Goal: Information Seeking & Learning: Learn about a topic

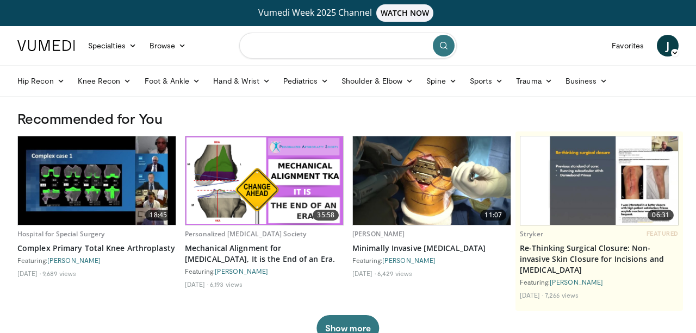
click at [323, 57] on input "Search topics, interventions" at bounding box center [347, 46] width 217 height 26
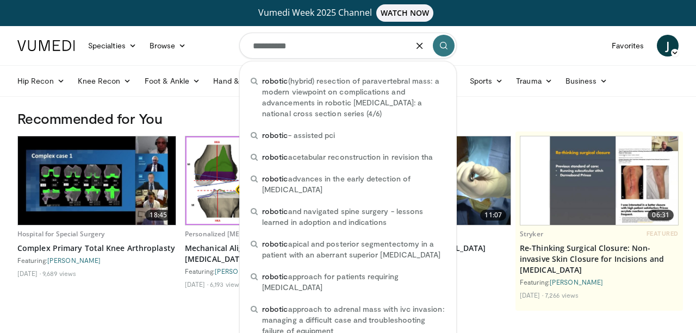
type input "**********"
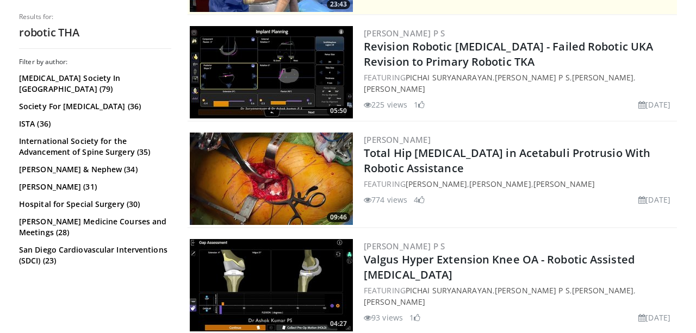
scroll to position [339, 0]
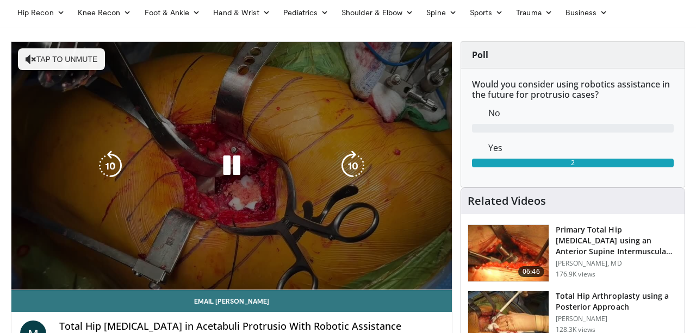
scroll to position [57, 0]
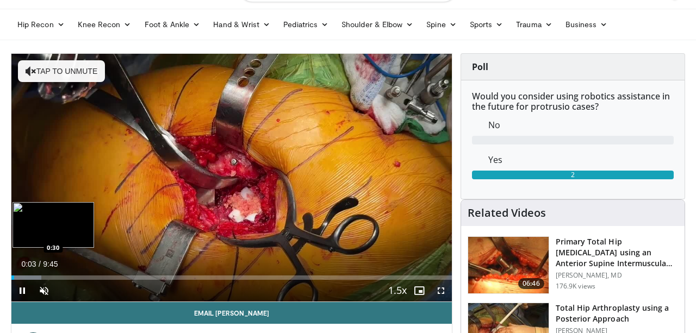
click at [34, 279] on div "Loaded : 6.77% 0:03 0:30" at bounding box center [231, 278] width 440 height 4
click at [43, 277] on div "Loaded : 8.46% 0:31 0:43" at bounding box center [231, 278] width 440 height 4
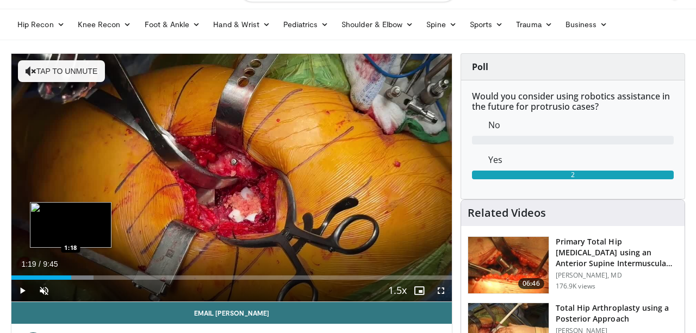
click at [71, 276] on div "Loaded : 18.63% 1:19 1:18" at bounding box center [231, 278] width 440 height 4
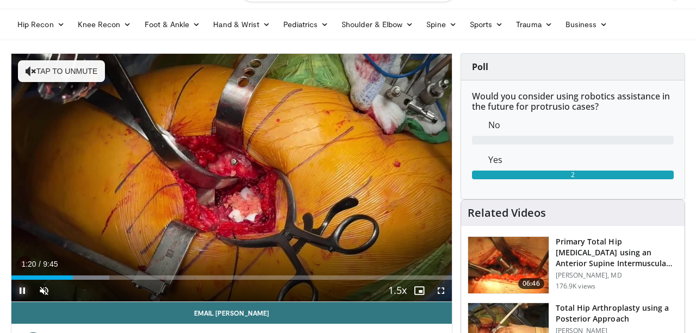
click at [24, 291] on video-js "**********" at bounding box center [231, 178] width 440 height 248
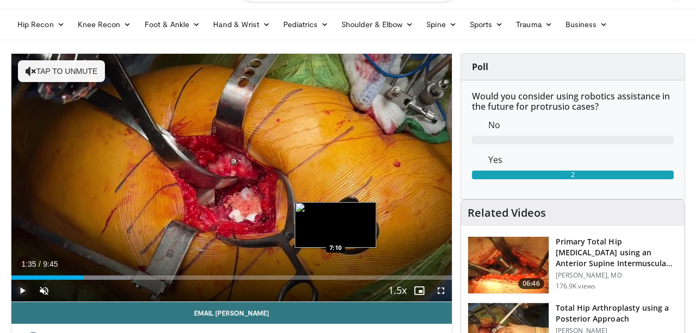
click at [335, 271] on div "Loaded : 27.11% 1:35 7:10" at bounding box center [231, 275] width 440 height 10
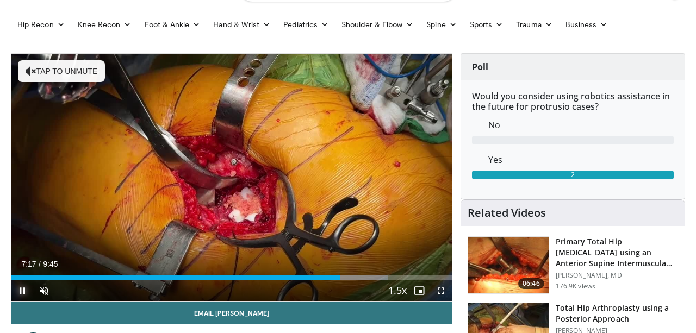
click at [26, 289] on span "Video Player" at bounding box center [22, 291] width 22 height 22
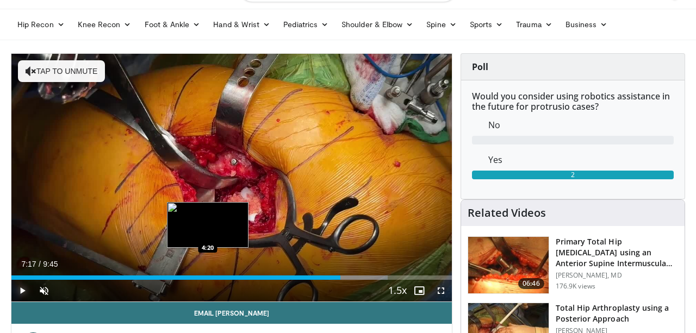
click at [207, 276] on div "7:17" at bounding box center [175, 278] width 329 height 4
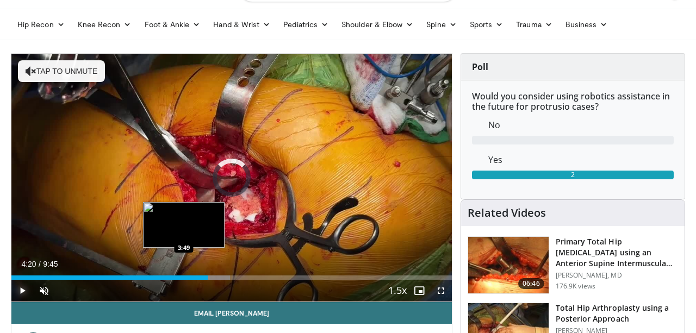
click at [183, 275] on div "Loaded : 49.60% 4:20 3:49" at bounding box center [231, 275] width 440 height 10
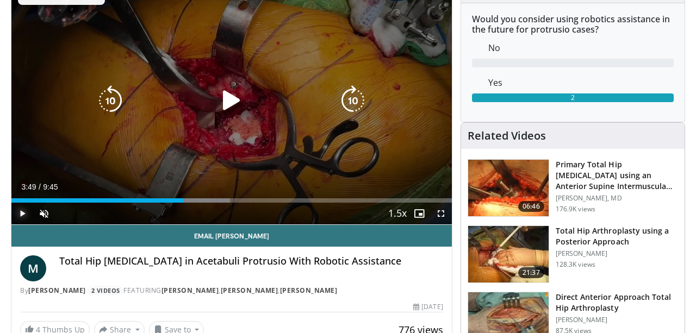
scroll to position [113, 0]
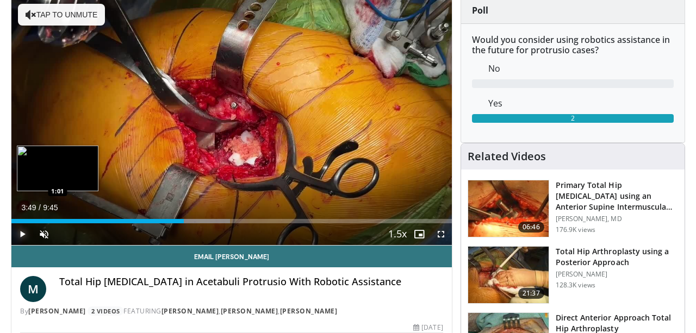
click at [57, 219] on div "3:49" at bounding box center [97, 221] width 172 height 4
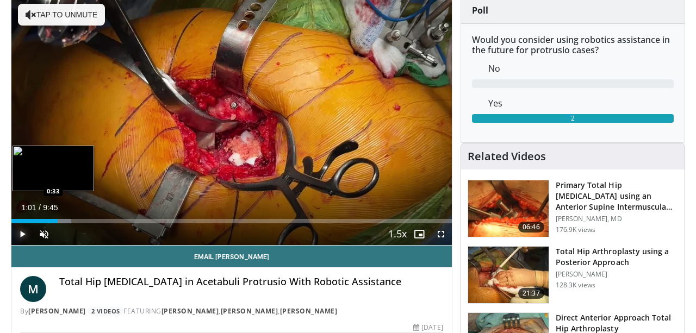
click at [33, 218] on div "Loaded : 13.55% 1:01 0:33" at bounding box center [231, 218] width 440 height 10
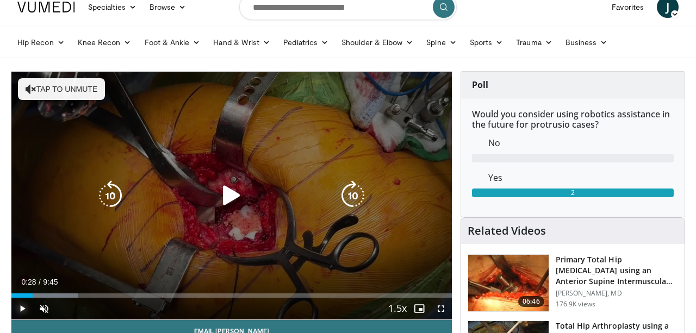
scroll to position [57, 0]
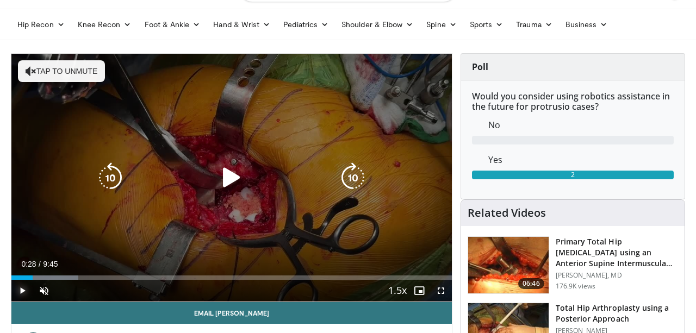
click at [11, 280] on button "Play" at bounding box center [22, 291] width 22 height 22
click at [353, 172] on icon "Video Player" at bounding box center [353, 178] width 30 height 30
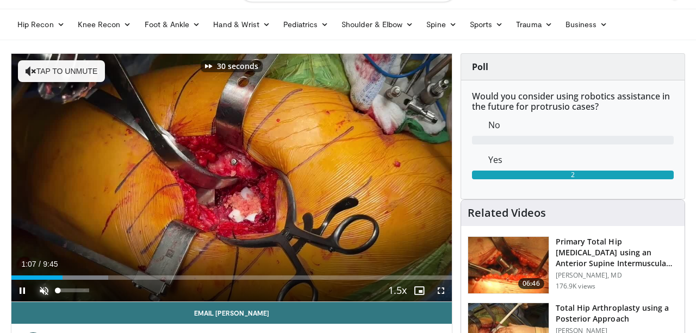
click at [52, 287] on span "Video Player" at bounding box center [44, 291] width 22 height 22
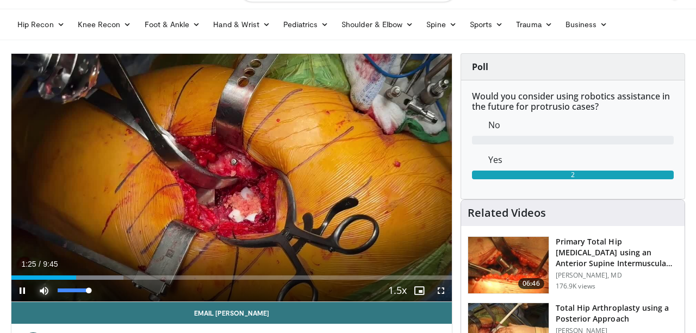
click at [46, 295] on span "Video Player" at bounding box center [44, 291] width 22 height 22
click at [44, 293] on span "Video Player" at bounding box center [44, 291] width 22 height 22
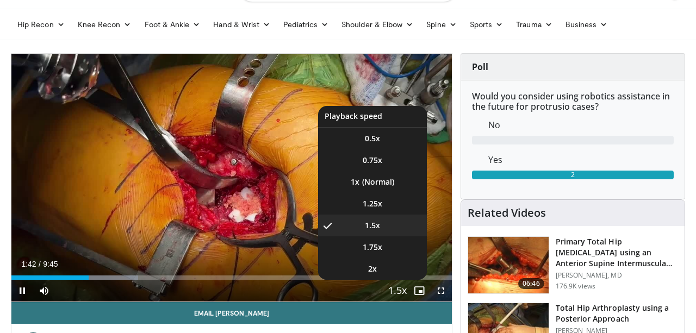
click at [392, 285] on span "Video Player" at bounding box center [397, 292] width 15 height 22
click at [362, 180] on li "1x" at bounding box center [372, 182] width 109 height 22
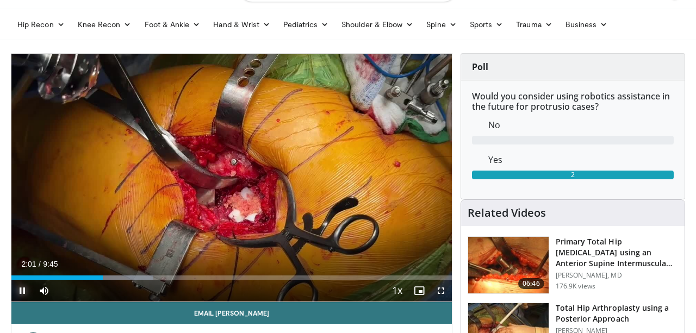
click at [22, 290] on span "Video Player" at bounding box center [22, 291] width 22 height 22
